Goal: Information Seeking & Learning: Learn about a topic

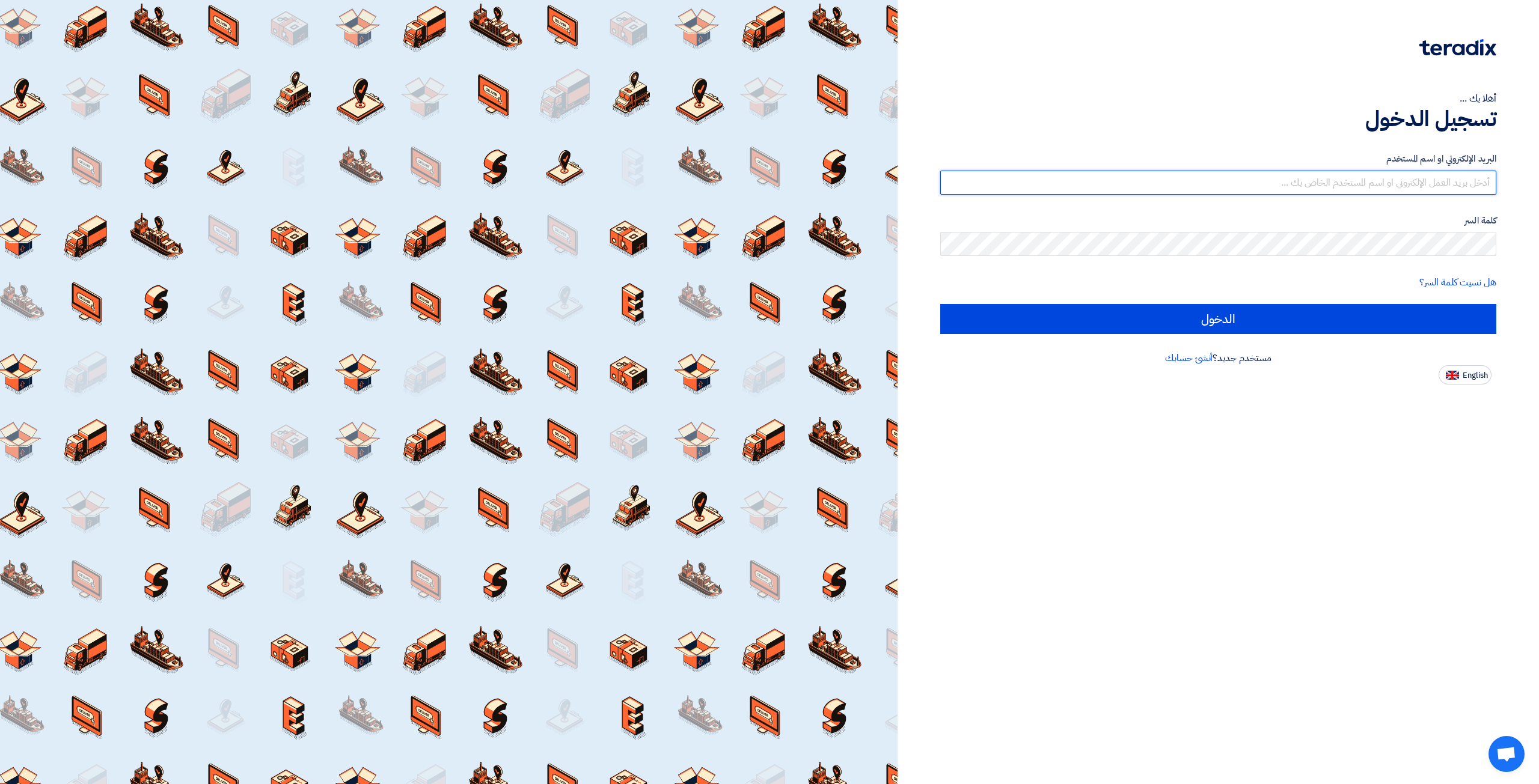
click at [1026, 182] on input "text" at bounding box center [1218, 182] width 556 height 24
type input "[EMAIL_ADDRESS][DOMAIN_NAME]"
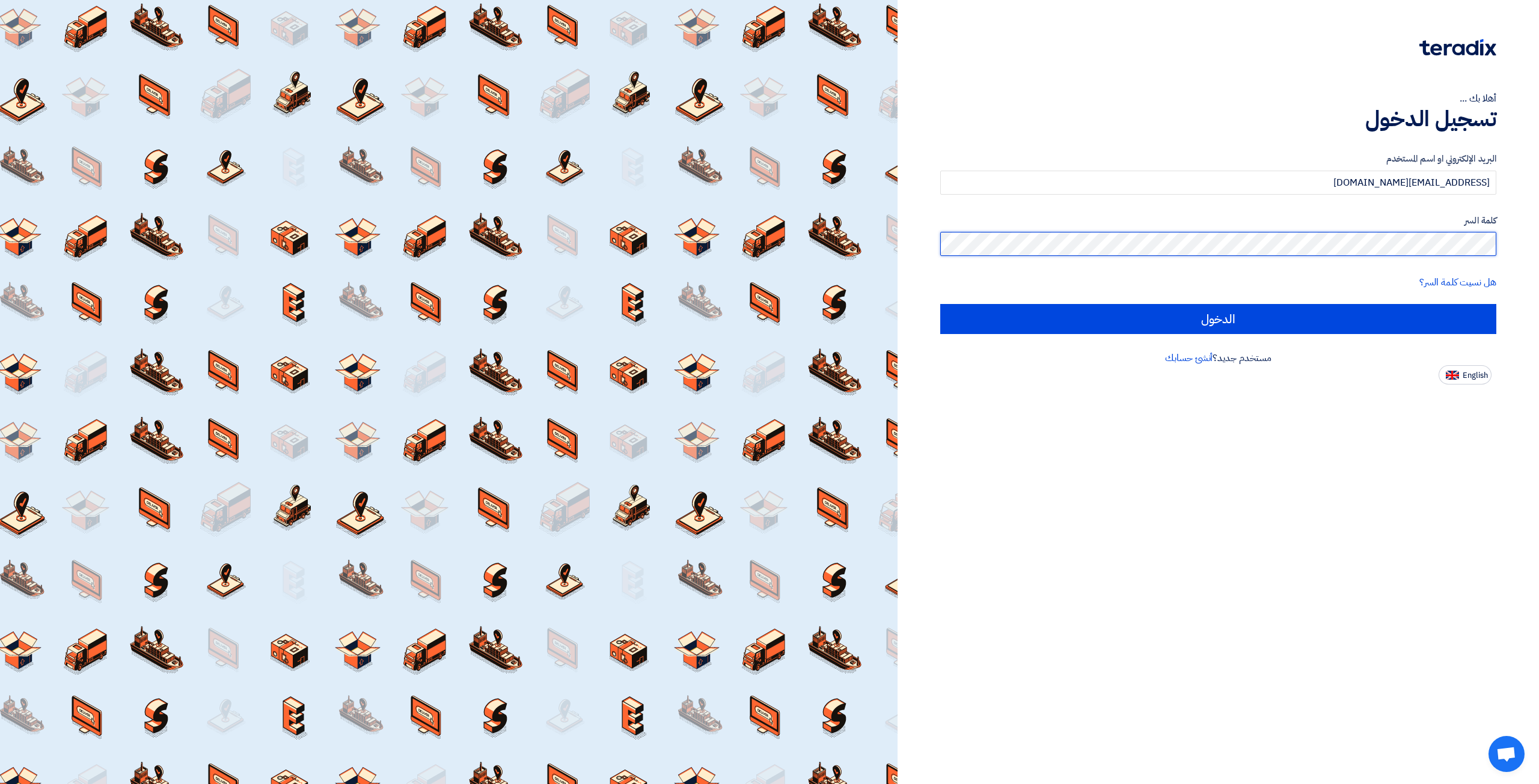
click at [940, 304] on input "الدخول" at bounding box center [1218, 319] width 556 height 30
type input "Sign in"
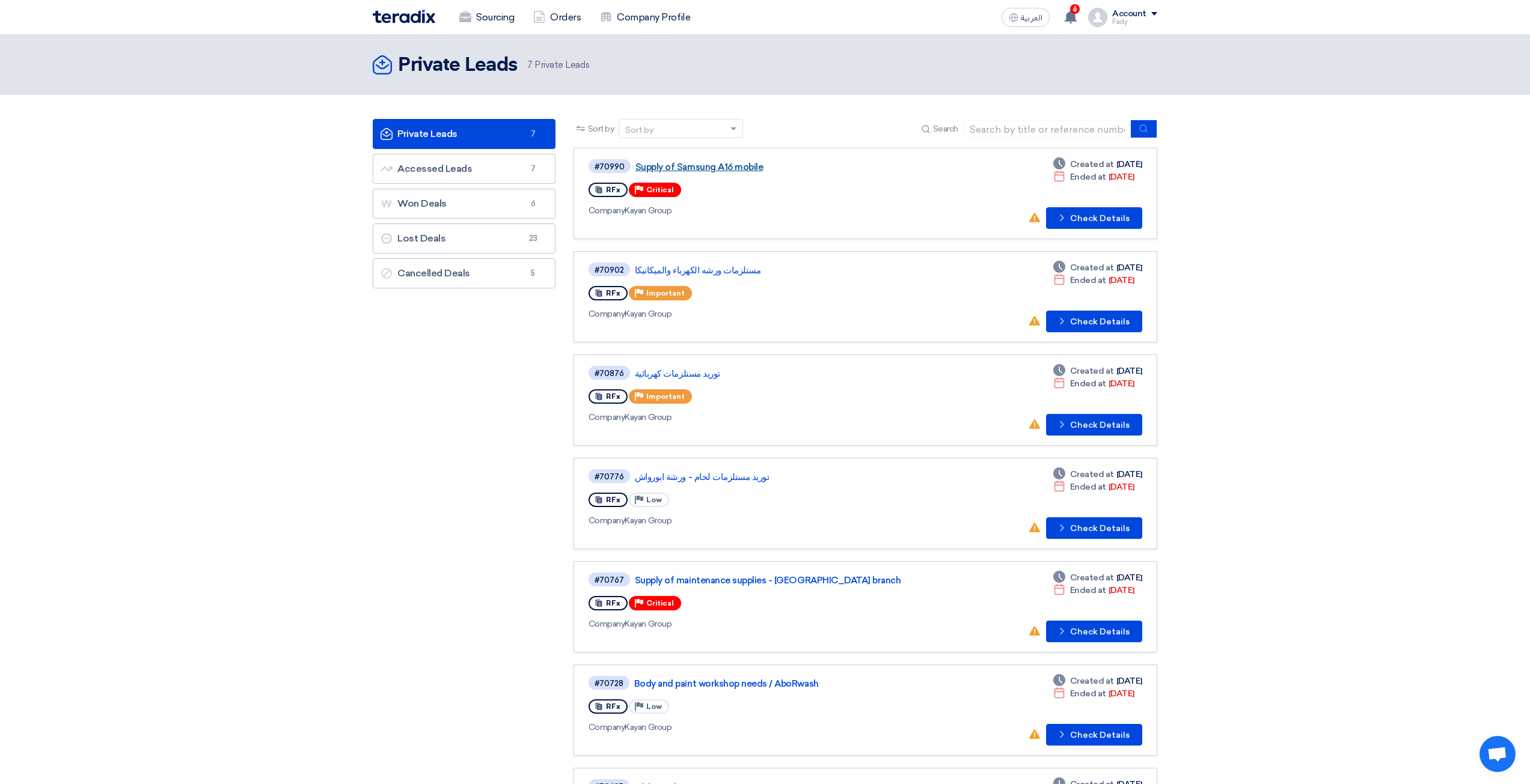
click at [713, 163] on link "Supply of Samsung A16 mobile" at bounding box center [786, 167] width 300 height 11
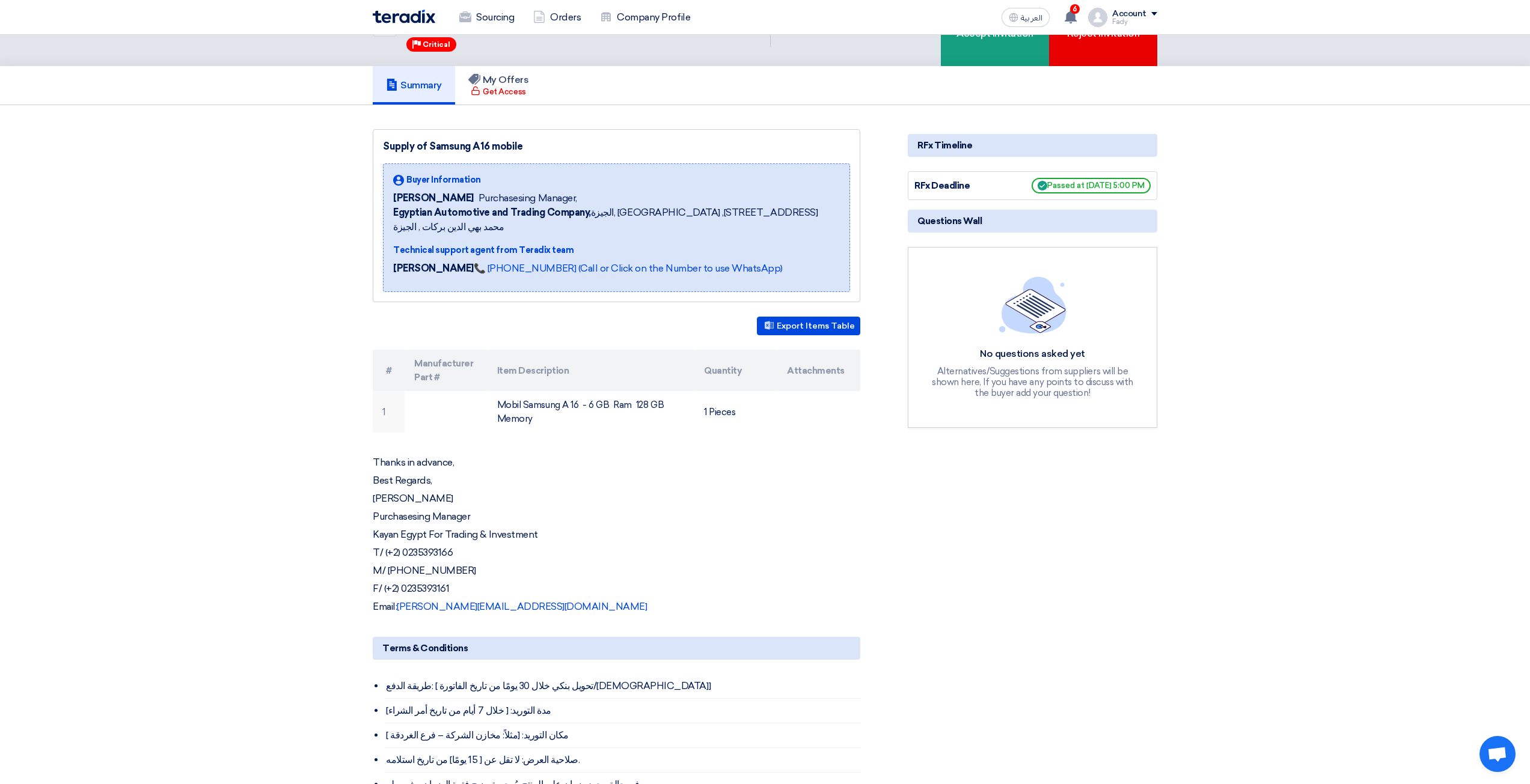
scroll to position [60, 0]
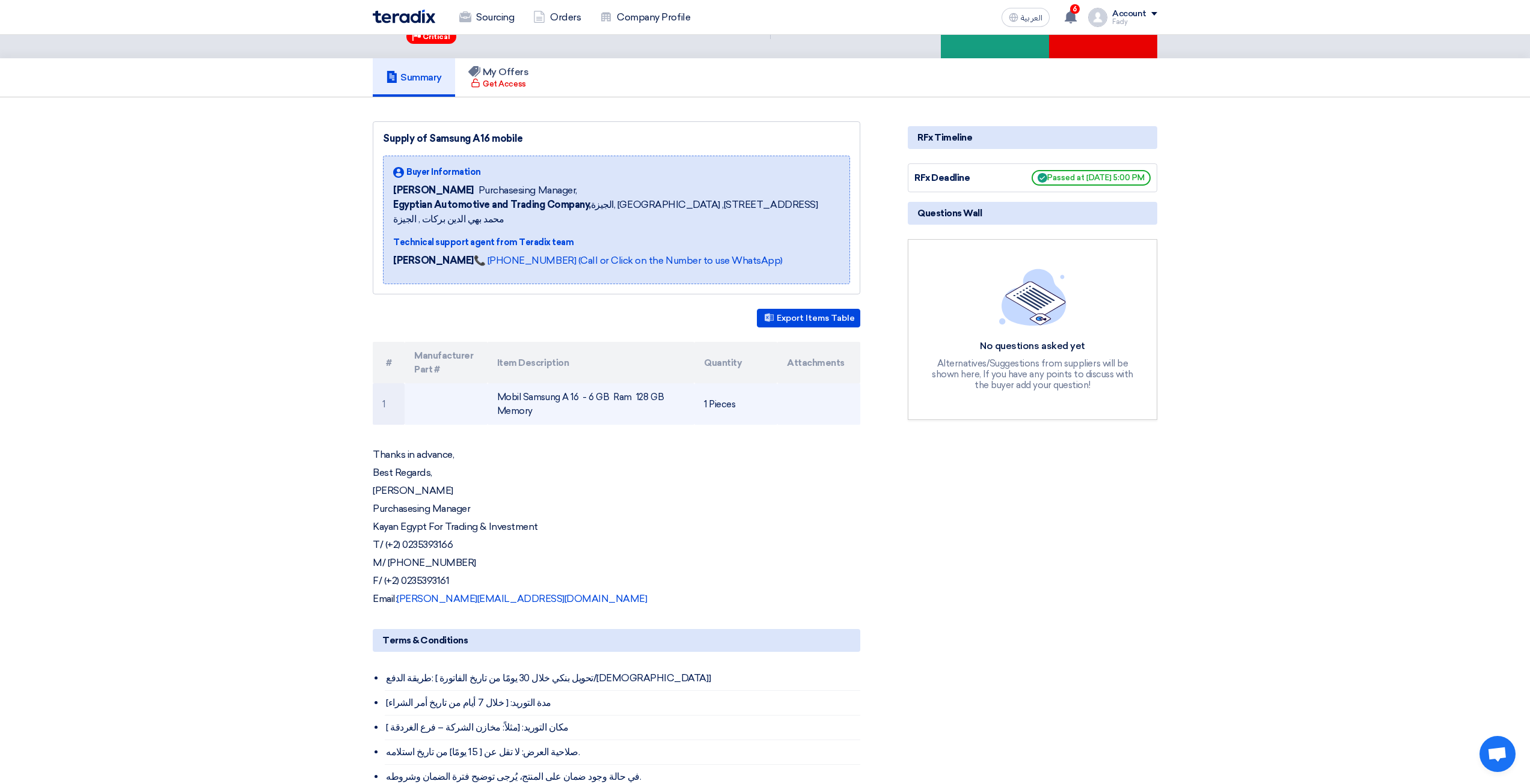
click at [610, 383] on td "Mobil Samsung A 16 - 6 GB Ram 128 GB Memory" at bounding box center [591, 404] width 208 height 41
click at [649, 383] on td "Mobil Samsung A 16 - 6 GB Ram 128 GB Memory" at bounding box center [591, 404] width 208 height 41
